Goal: Information Seeking & Learning: Find specific fact

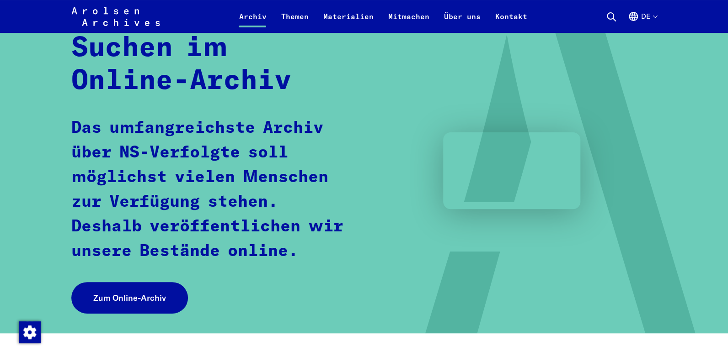
scroll to position [85, 0]
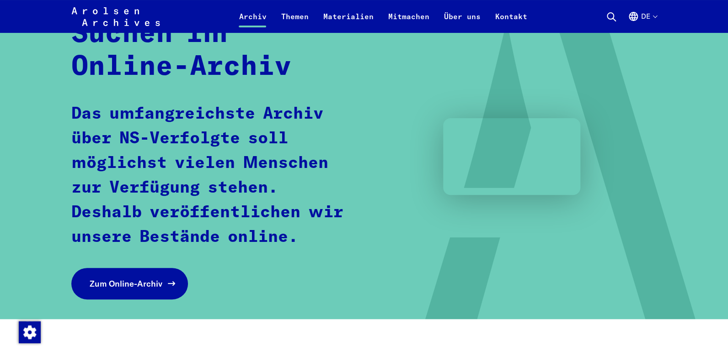
click at [102, 284] on span "Zum Online-Archiv" at bounding box center [126, 284] width 73 height 12
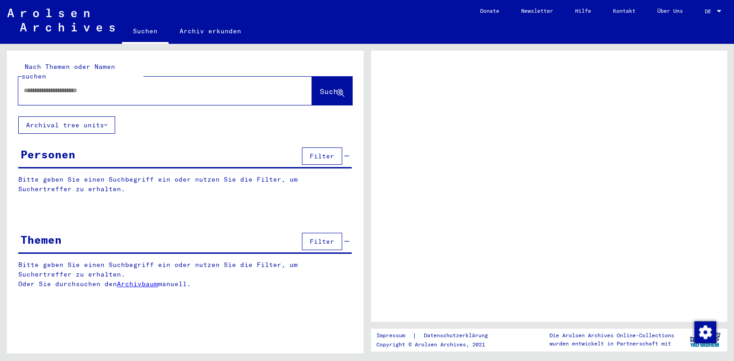
click at [41, 86] on input "text" at bounding box center [157, 91] width 266 height 10
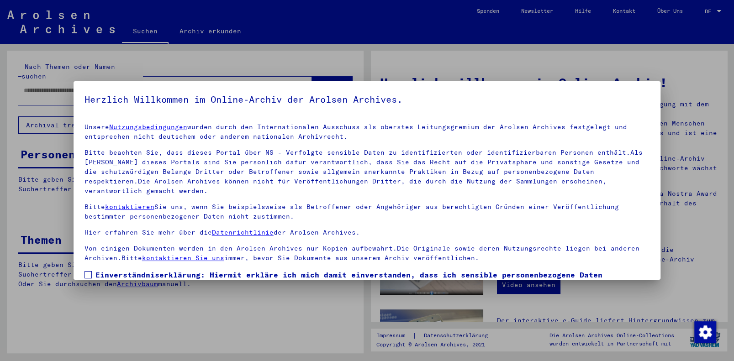
scroll to position [66, 0]
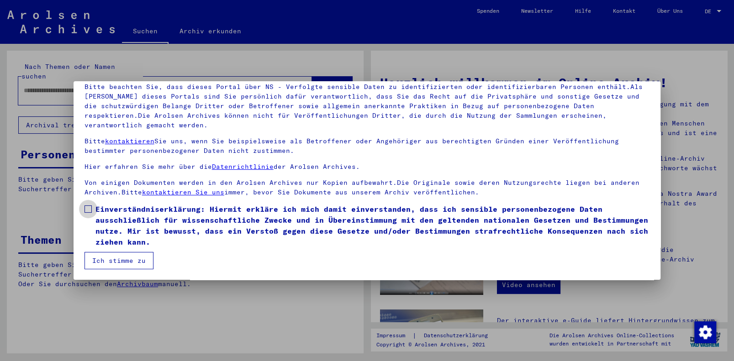
drag, startPoint x: 87, startPoint y: 209, endPoint x: 92, endPoint y: 217, distance: 9.6
click at [87, 209] on span at bounding box center [88, 209] width 7 height 7
click at [110, 263] on button "Ich stimme zu" at bounding box center [119, 260] width 69 height 17
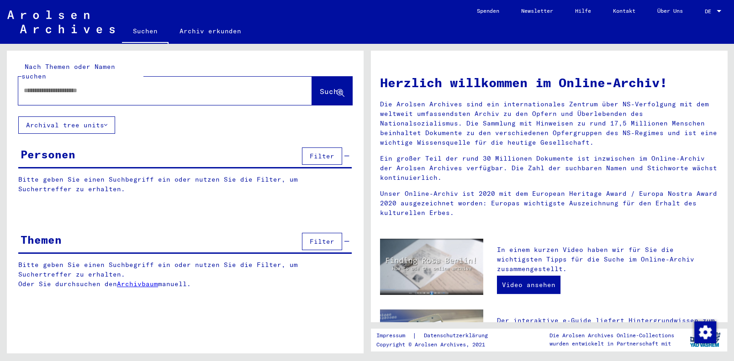
click at [45, 86] on input "text" at bounding box center [154, 91] width 261 height 10
drag, startPoint x: 317, startPoint y: 80, endPoint x: 324, endPoint y: 84, distance: 8.0
click at [320, 87] on span "Suche" at bounding box center [331, 91] width 23 height 9
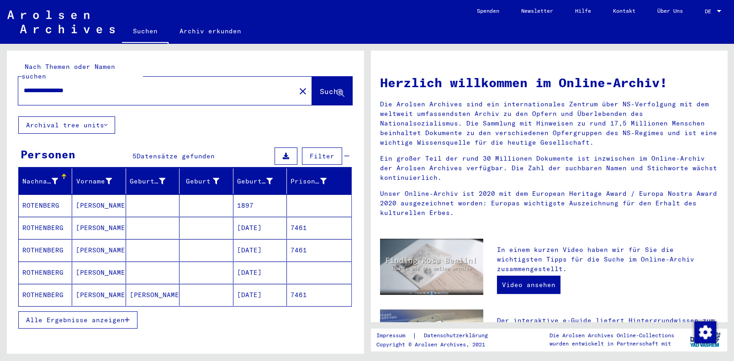
click at [42, 263] on mat-cell "ROTHENBERG" at bounding box center [45, 273] width 53 height 22
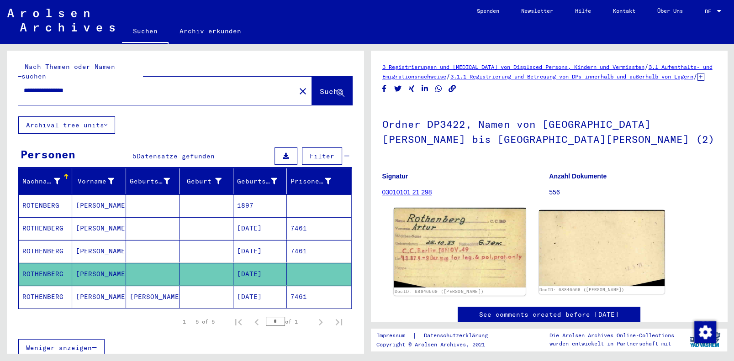
click at [441, 245] on img at bounding box center [460, 248] width 132 height 80
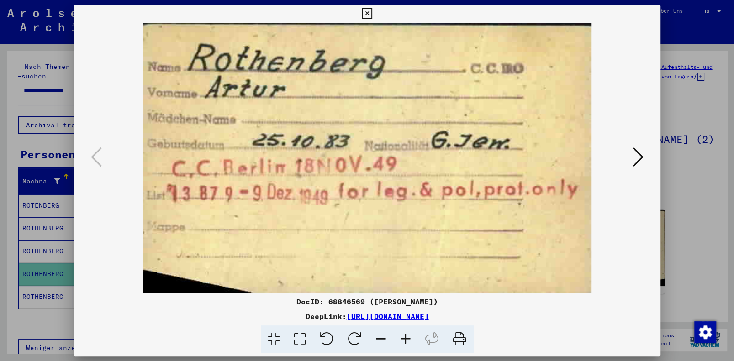
click at [368, 11] on icon at bounding box center [367, 13] width 11 height 11
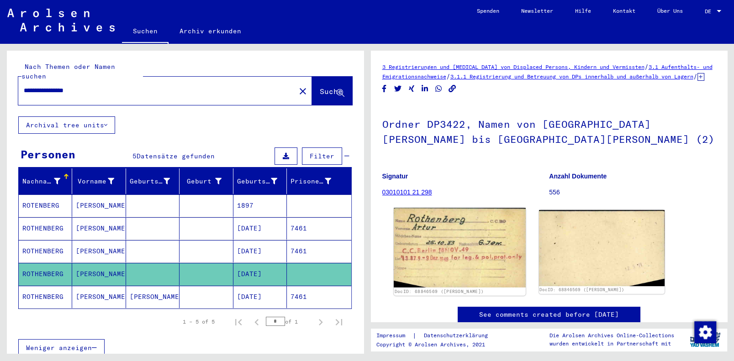
click at [457, 246] on img at bounding box center [460, 248] width 132 height 80
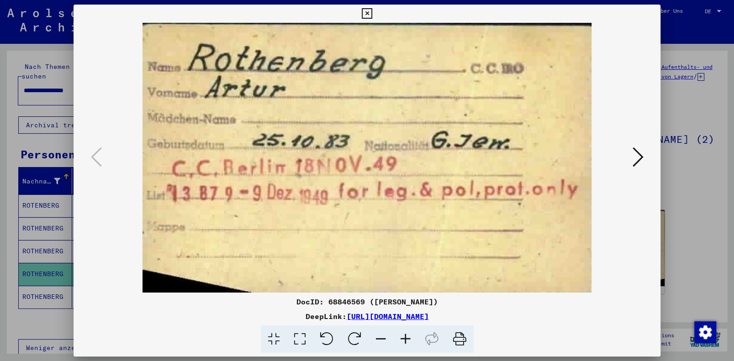
click at [636, 154] on icon at bounding box center [637, 157] width 11 height 22
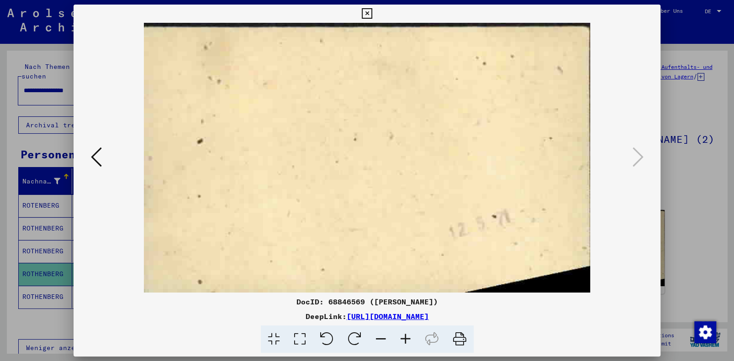
click at [94, 155] on icon at bounding box center [96, 157] width 11 height 22
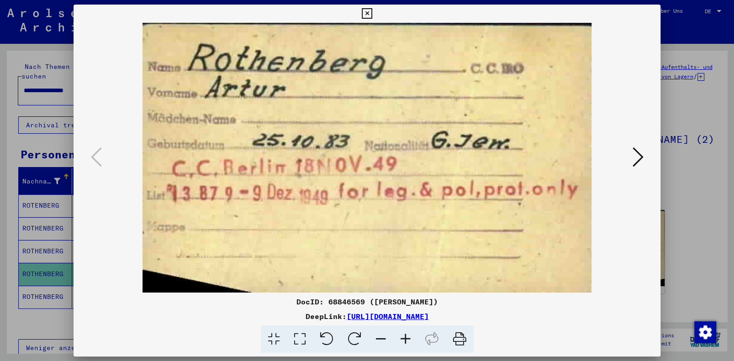
click at [369, 11] on icon at bounding box center [367, 13] width 11 height 11
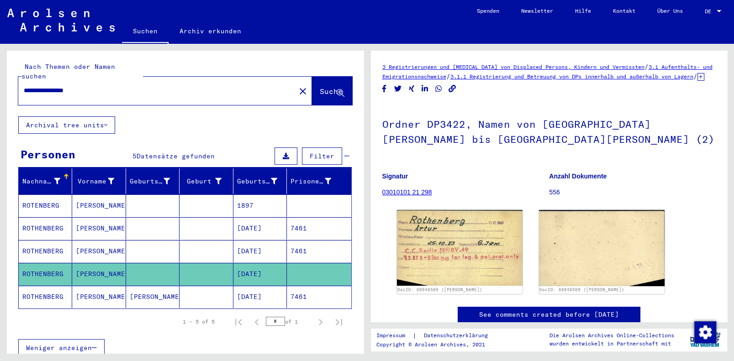
drag, startPoint x: 53, startPoint y: 79, endPoint x: 15, endPoint y: 80, distance: 38.0
click at [15, 80] on div "**********" at bounding box center [185, 84] width 357 height 66
type input "**********"
drag, startPoint x: 312, startPoint y: 80, endPoint x: 729, endPoint y: 171, distance: 426.7
click at [320, 87] on span "Suche" at bounding box center [331, 91] width 23 height 9
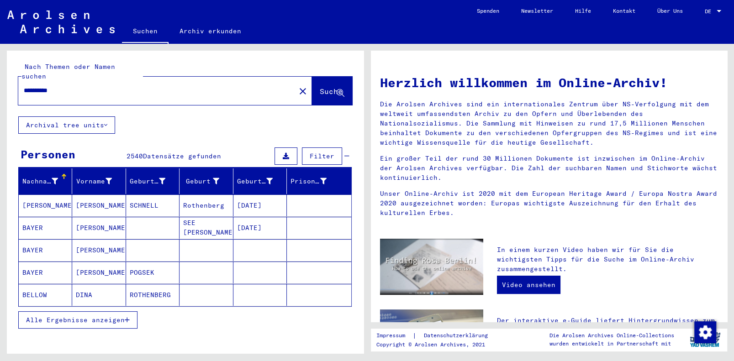
click at [43, 316] on span "Alle Ergebnisse anzeigen" at bounding box center [75, 320] width 99 height 8
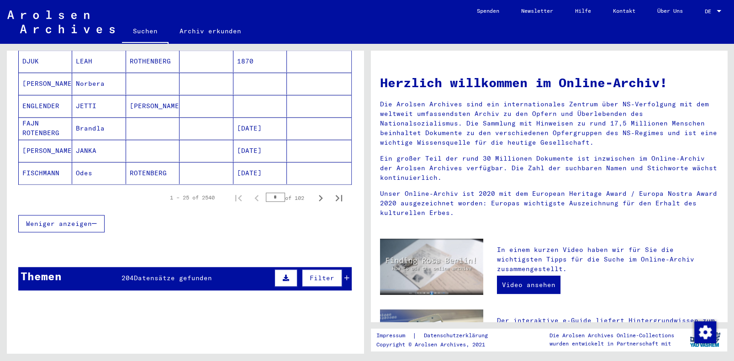
scroll to position [571, 0]
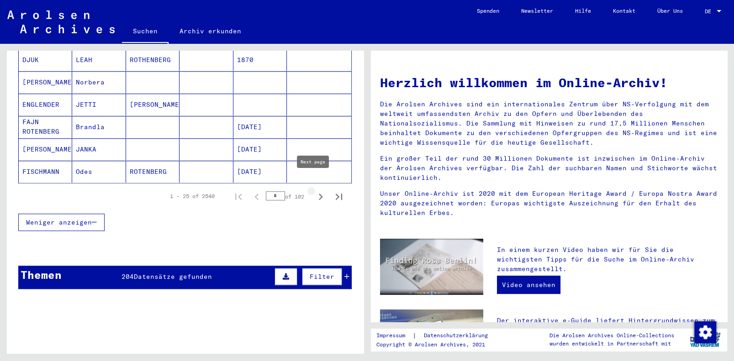
click at [314, 191] on icon "Next page" at bounding box center [320, 197] width 13 height 13
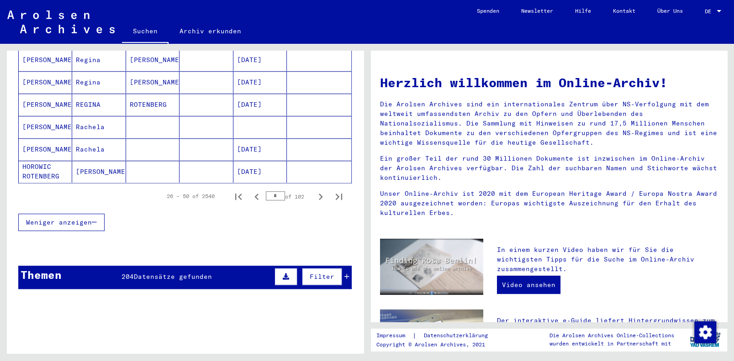
click at [314, 191] on icon "Next page" at bounding box center [320, 197] width 13 height 13
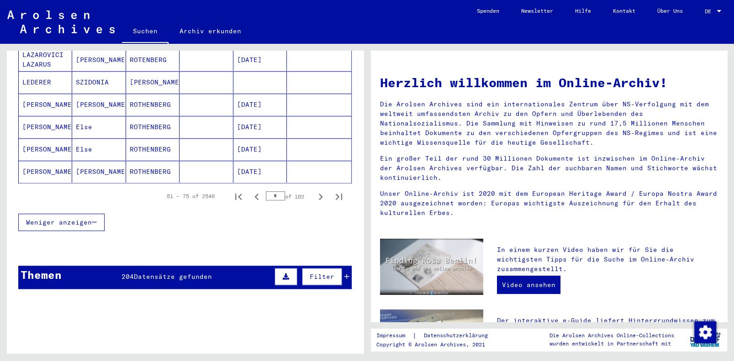
click at [314, 191] on icon "Next page" at bounding box center [320, 197] width 13 height 13
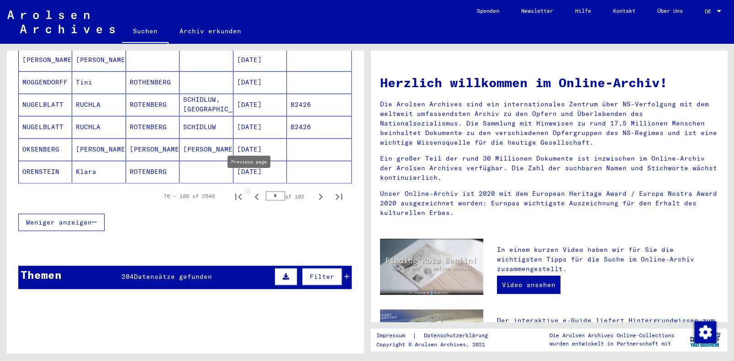
click at [251, 191] on icon "Previous page" at bounding box center [256, 197] width 13 height 13
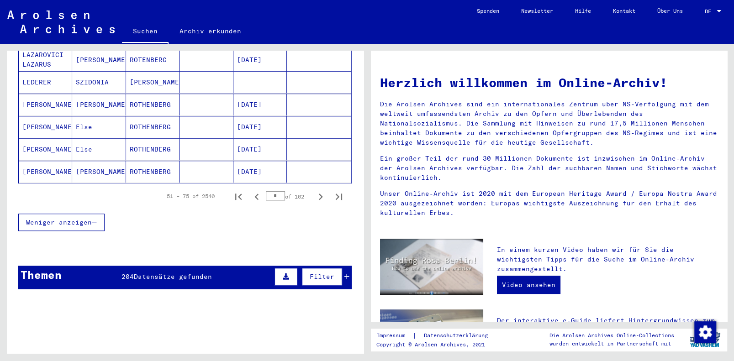
click at [251, 191] on icon "Previous page" at bounding box center [256, 197] width 13 height 13
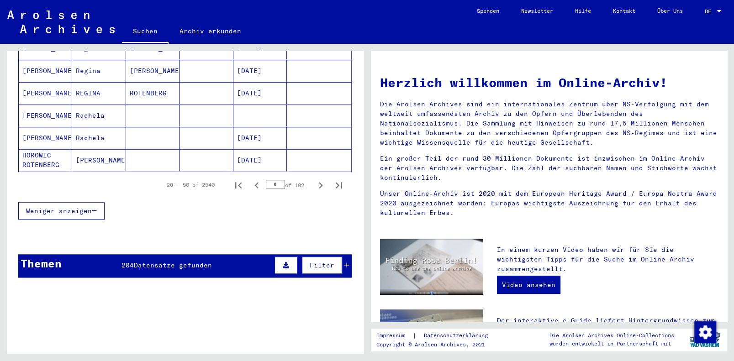
scroll to position [585, 0]
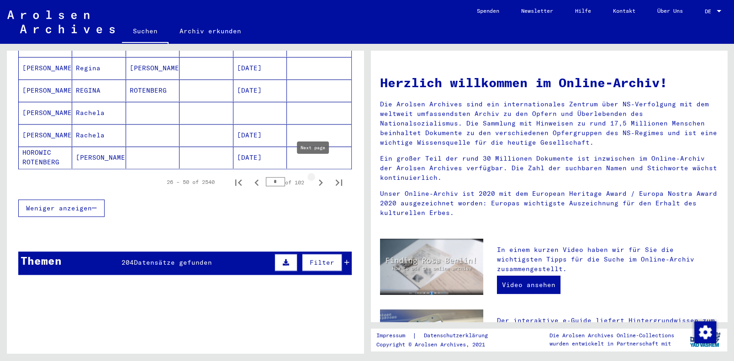
click at [314, 176] on icon "Next page" at bounding box center [320, 182] width 13 height 13
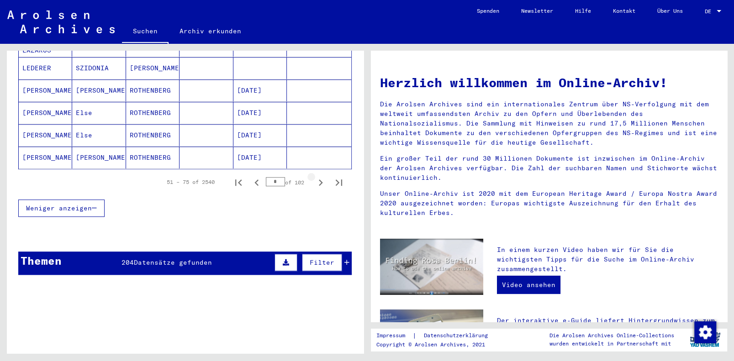
click at [319, 180] on icon "Next page" at bounding box center [321, 183] width 4 height 6
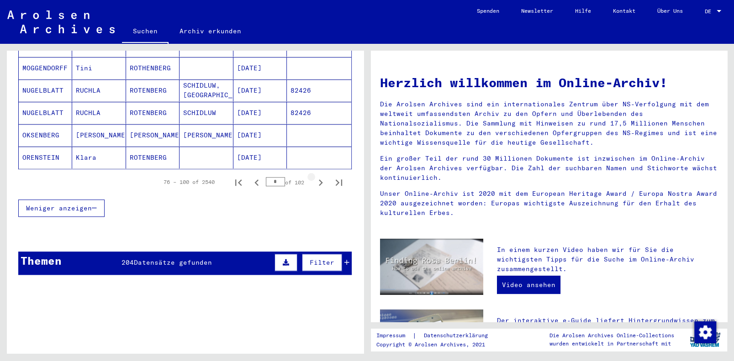
click at [319, 180] on icon "Next page" at bounding box center [321, 183] width 4 height 6
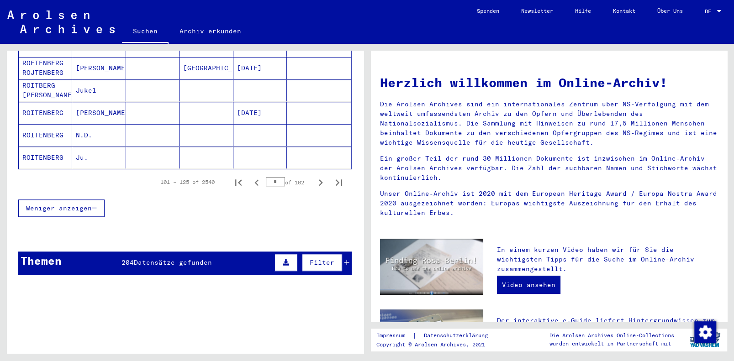
click at [319, 180] on icon "Next page" at bounding box center [321, 183] width 4 height 6
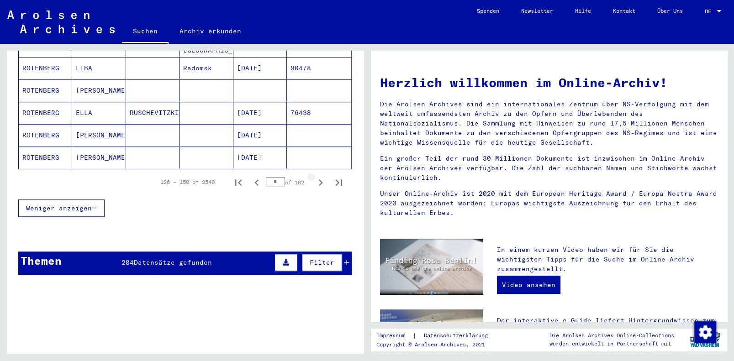
click at [314, 176] on icon "Next page" at bounding box center [320, 182] width 13 height 13
click at [319, 180] on icon "Next page" at bounding box center [321, 183] width 4 height 6
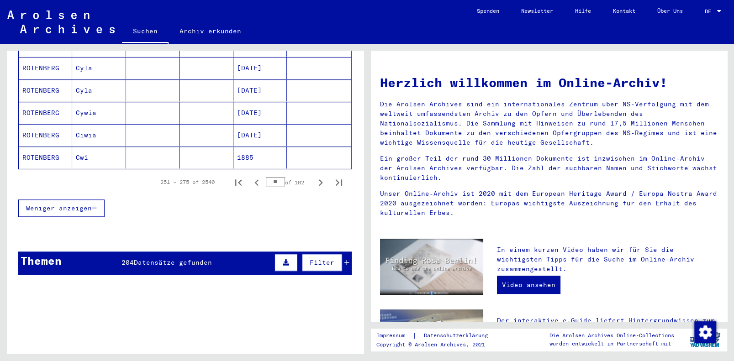
click at [314, 176] on icon "Next page" at bounding box center [320, 182] width 13 height 13
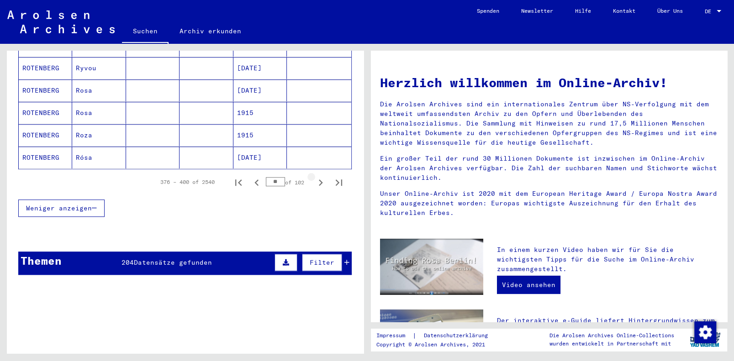
click at [314, 176] on icon "Next page" at bounding box center [320, 182] width 13 height 13
click at [319, 180] on icon "Next page" at bounding box center [321, 183] width 4 height 6
click at [314, 176] on icon "Next page" at bounding box center [320, 182] width 13 height 13
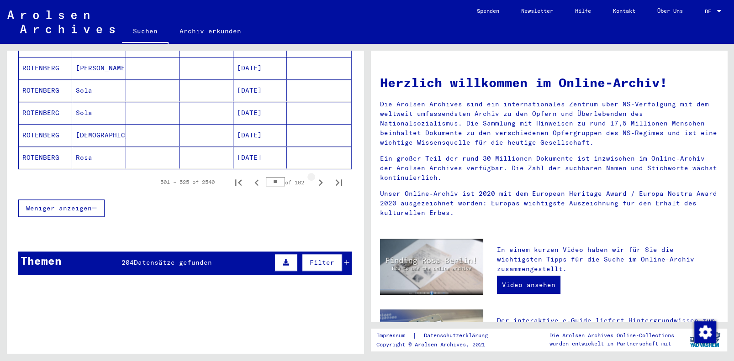
click at [314, 176] on icon "Next page" at bounding box center [320, 182] width 13 height 13
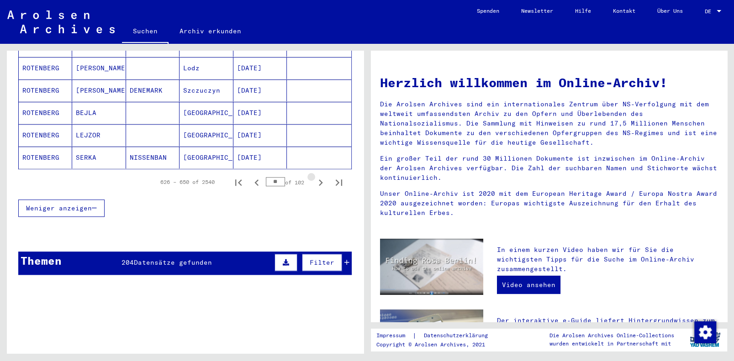
click at [314, 176] on icon "Next page" at bounding box center [320, 182] width 13 height 13
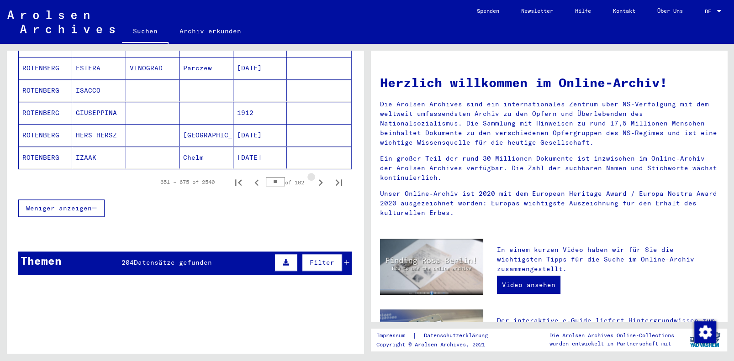
click at [314, 176] on icon "Next page" at bounding box center [320, 182] width 13 height 13
click at [319, 180] on icon "Next page" at bounding box center [321, 183] width 4 height 6
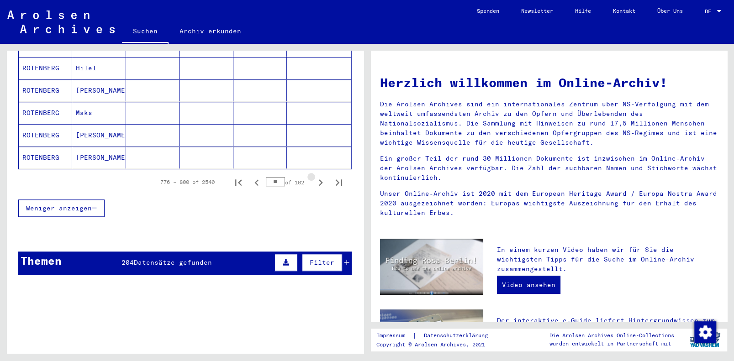
click at [319, 180] on icon "Next page" at bounding box center [321, 183] width 4 height 6
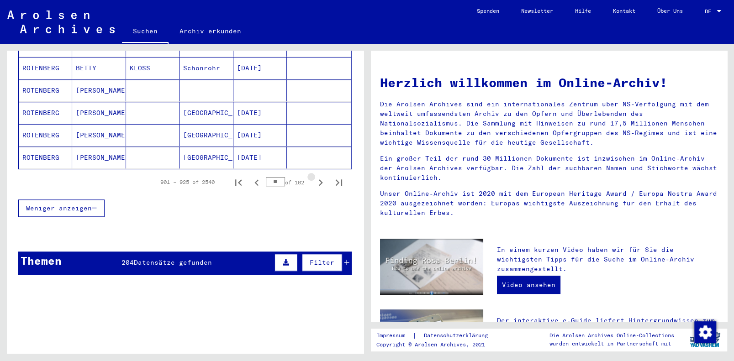
click at [319, 180] on icon "Next page" at bounding box center [321, 183] width 4 height 6
click at [315, 176] on icon "Next page" at bounding box center [320, 182] width 13 height 13
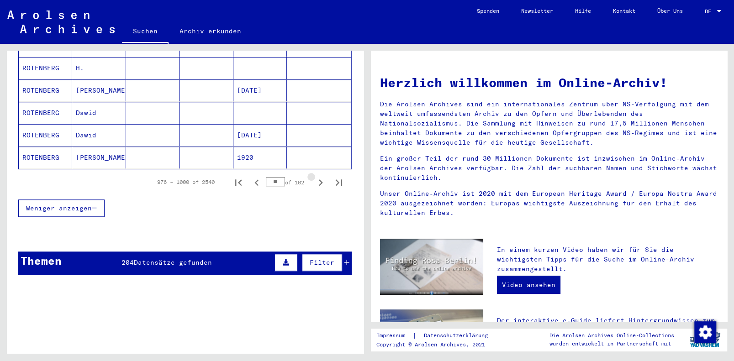
click at [315, 176] on icon "Next page" at bounding box center [320, 182] width 13 height 13
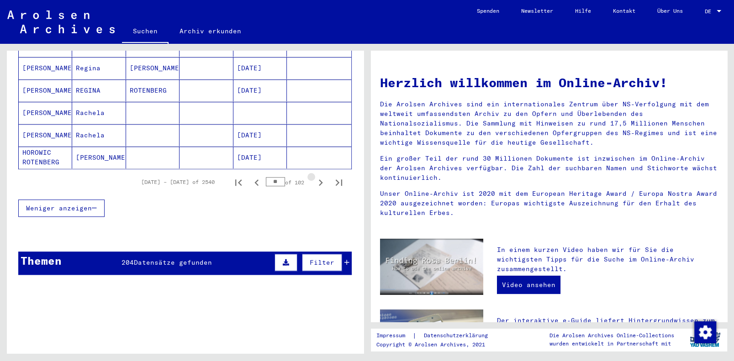
click at [315, 176] on icon "Next page" at bounding box center [320, 182] width 13 height 13
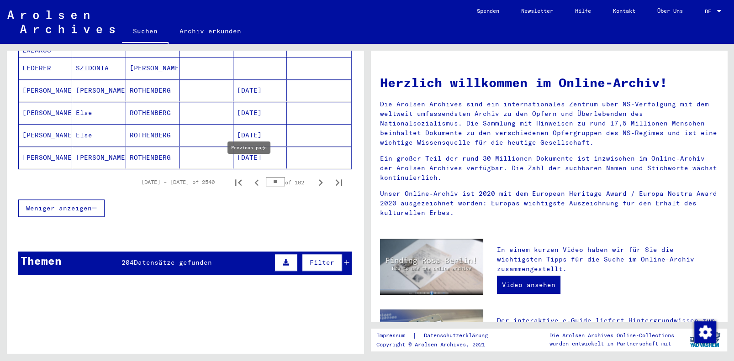
click at [255, 180] on icon "Previous page" at bounding box center [257, 183] width 4 height 6
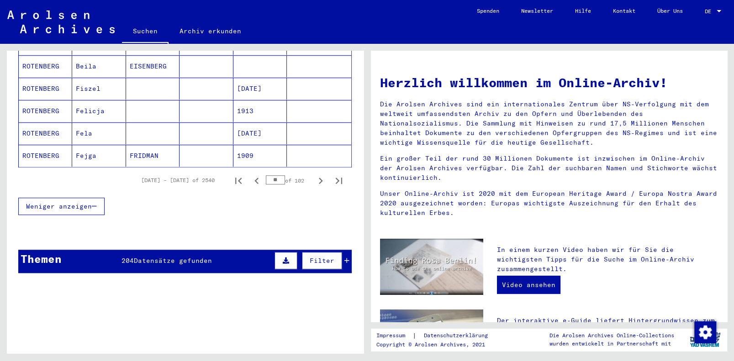
scroll to position [585, 0]
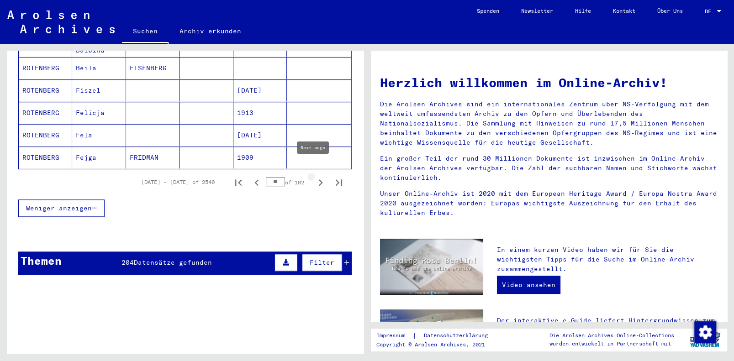
click at [314, 176] on icon "Next page" at bounding box center [320, 182] width 13 height 13
click at [315, 176] on icon "Next page" at bounding box center [320, 182] width 13 height 13
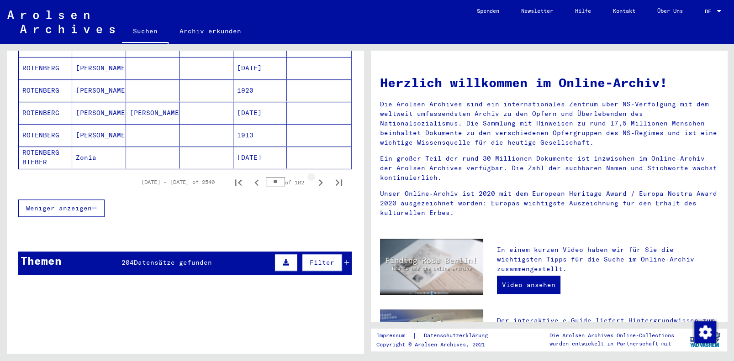
click at [315, 176] on icon "Next page" at bounding box center [320, 182] width 13 height 13
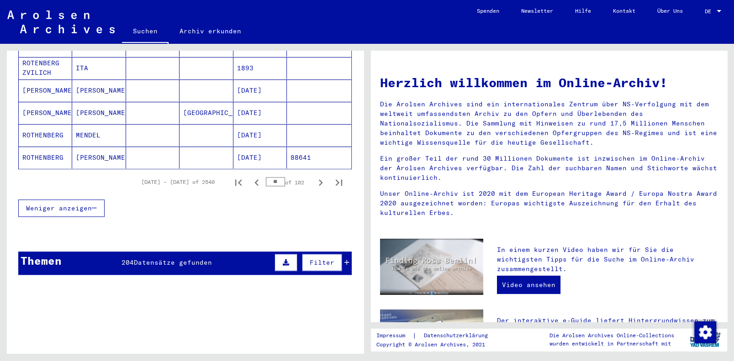
click at [315, 176] on icon "Next page" at bounding box center [320, 182] width 13 height 13
type input "**"
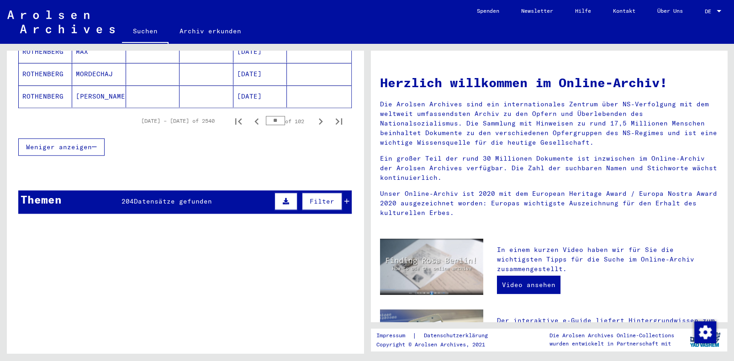
scroll to position [648, 0]
